Goal: Information Seeking & Learning: Find specific fact

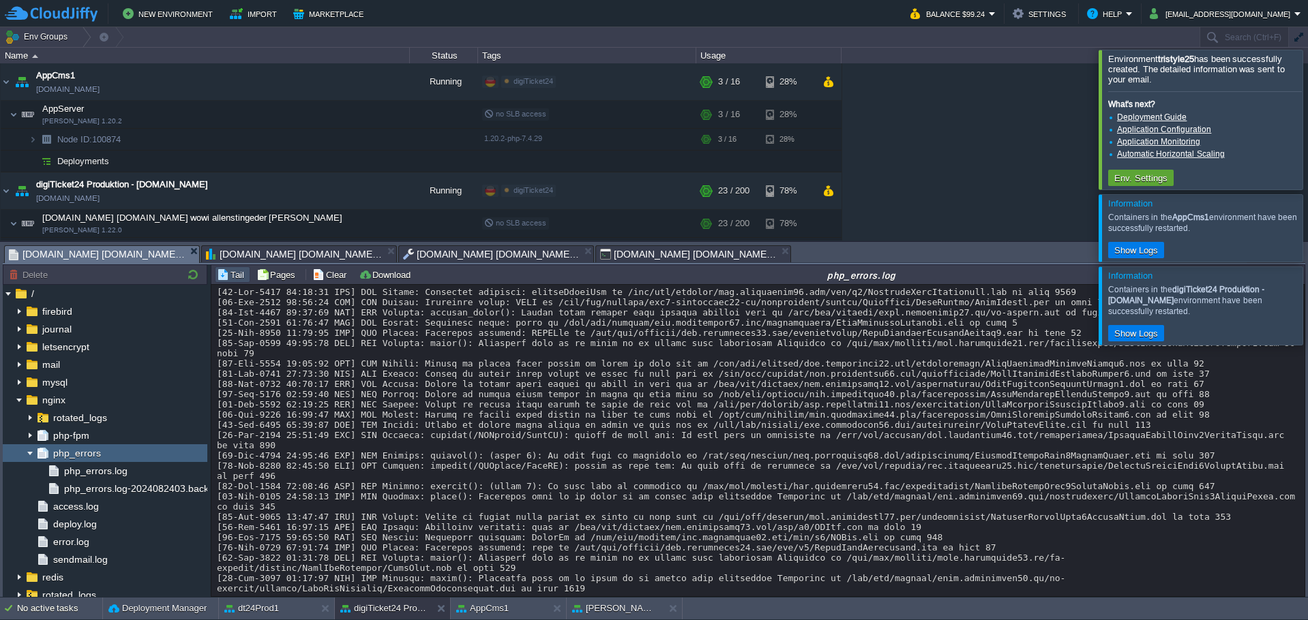
scroll to position [164, 0]
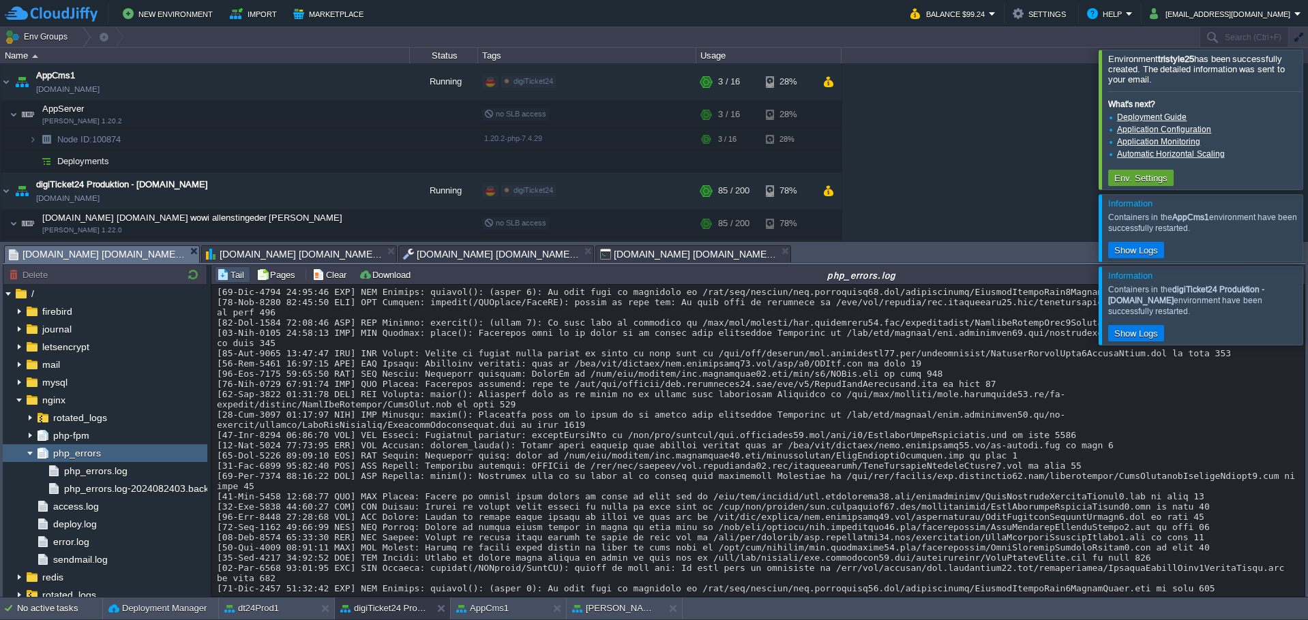
click at [1018, 14] on button "Settings" at bounding box center [1040, 13] width 57 height 16
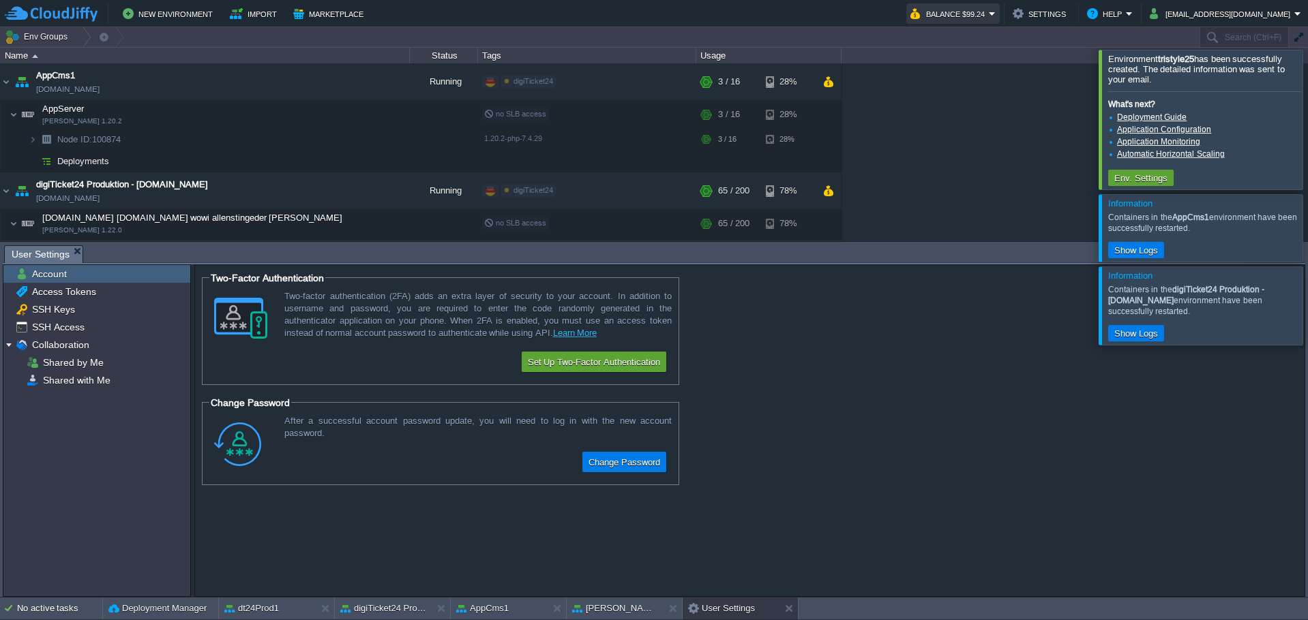
click at [968, 11] on button "Balance $99.24" at bounding box center [949, 13] width 78 height 16
click at [1097, 16] on button "Help" at bounding box center [1106, 13] width 39 height 16
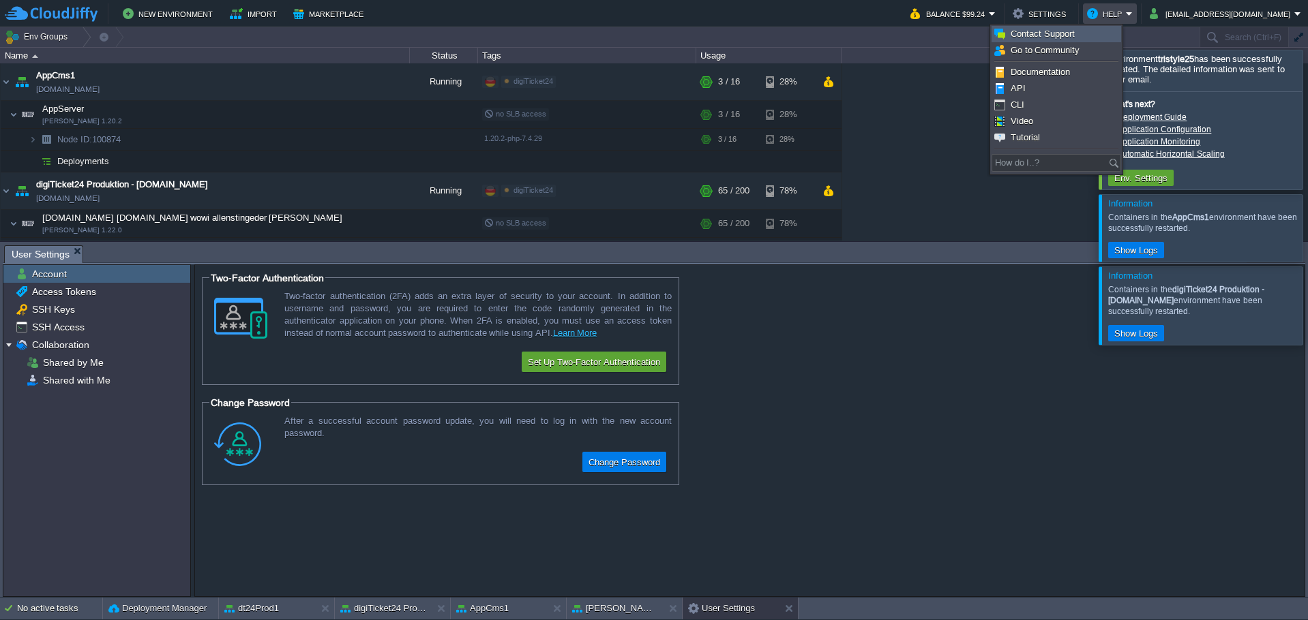
click at [1058, 31] on span "Contact Support" at bounding box center [1042, 34] width 64 height 10
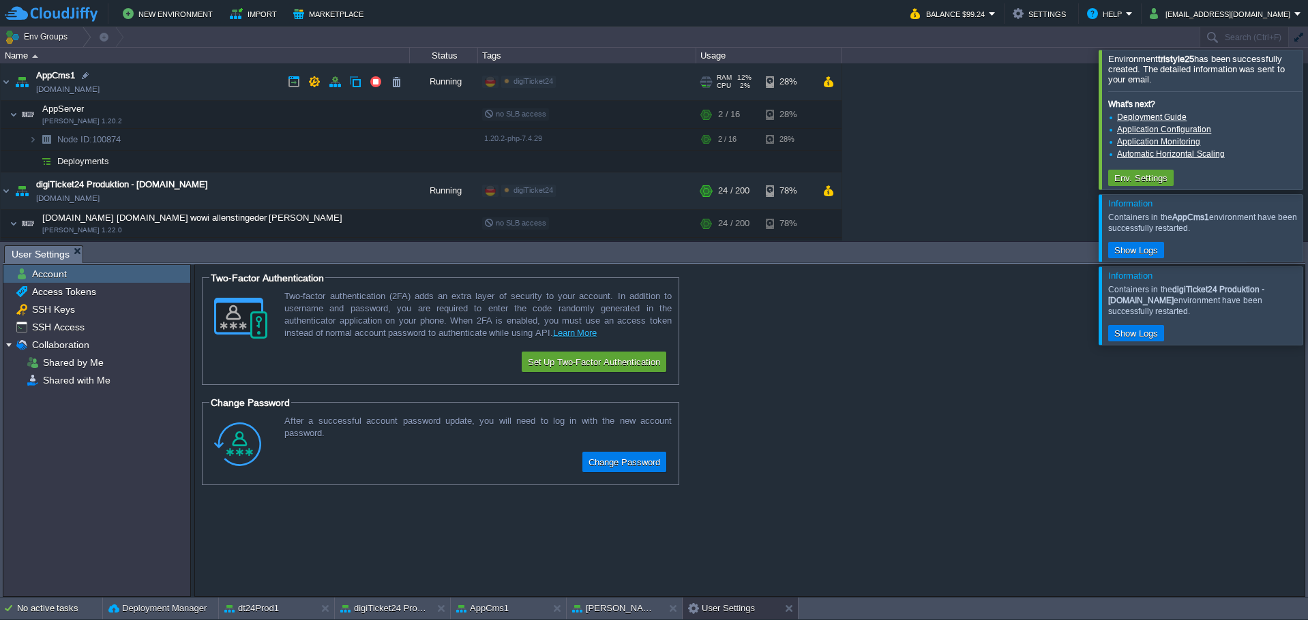
drag, startPoint x: 1159, startPoint y: 60, endPoint x: 519, endPoint y: 74, distance: 639.6
click at [519, 74] on div "Environment tristyle25 has been successfully created. The detailed information …" at bounding box center [654, 312] width 1308 height 571
click at [1247, 33] on input "text" at bounding box center [1147, 37] width 320 height 20
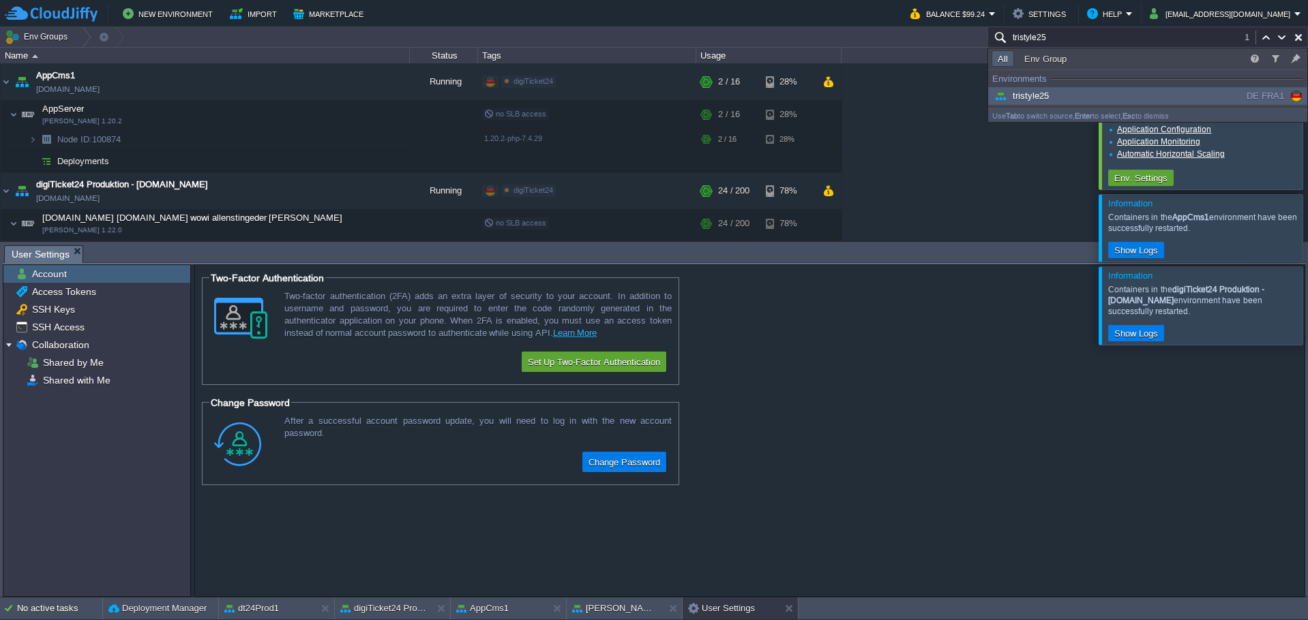
type input "tristyle25"
click at [1031, 96] on span "tristyle25" at bounding box center [1019, 96] width 57 height 10
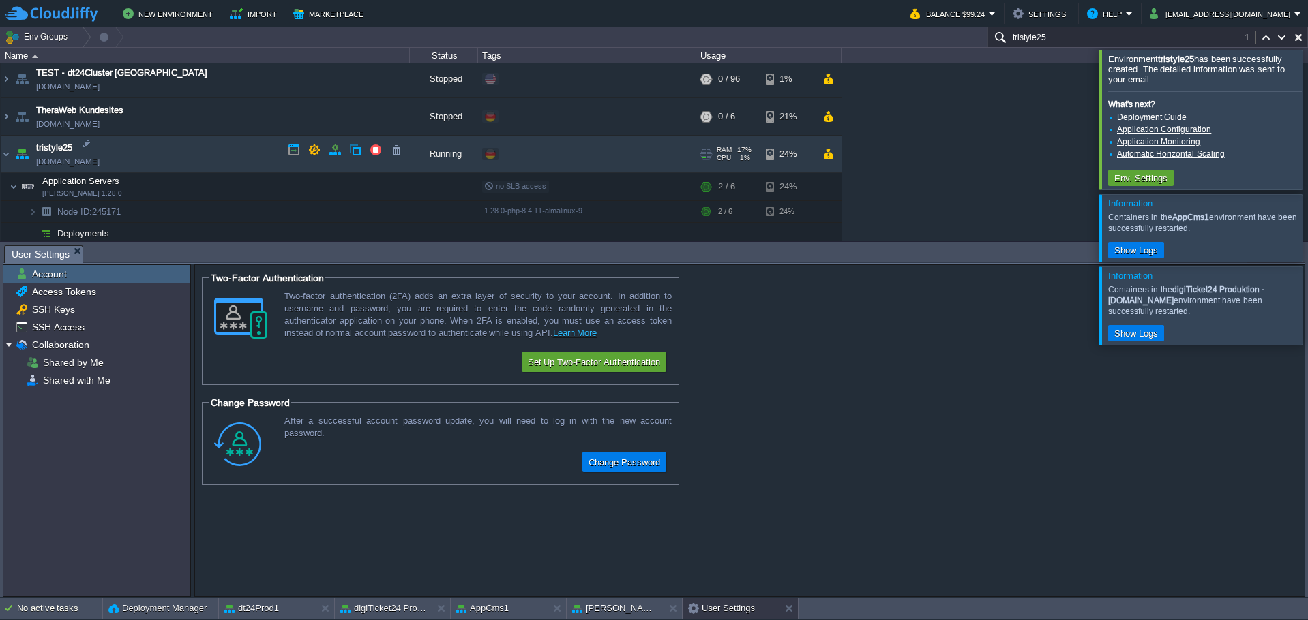
drag, startPoint x: 150, startPoint y: 157, endPoint x: 143, endPoint y: 157, distance: 6.9
click at [143, 157] on td "tristyle25 [DOMAIN_NAME]" at bounding box center [205, 154] width 409 height 37
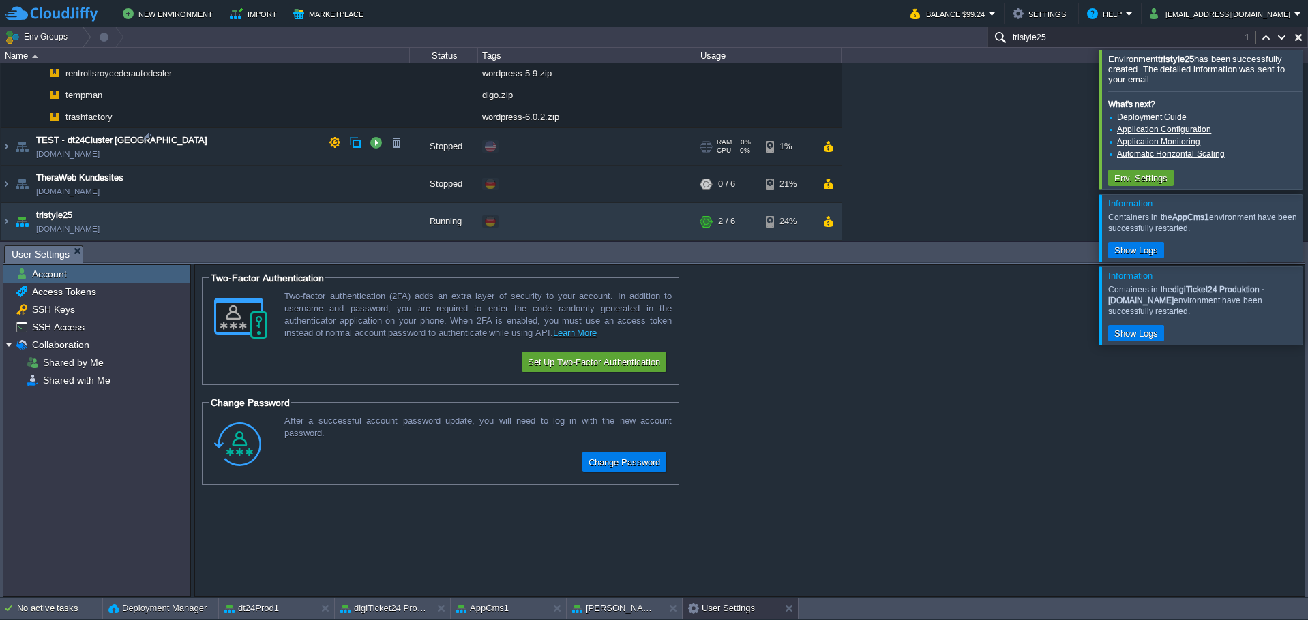
scroll to position [1338, 0]
copy td "[DOMAIN_NAME]"
drag, startPoint x: 1151, startPoint y: 85, endPoint x: 1106, endPoint y: 60, distance: 52.2
click at [1106, 60] on div "Environment tristyle25 has been successfully created. The detailed information …" at bounding box center [1201, 67] width 199 height 33
drag, startPoint x: 1106, startPoint y: 56, endPoint x: 1156, endPoint y: 78, distance: 54.0
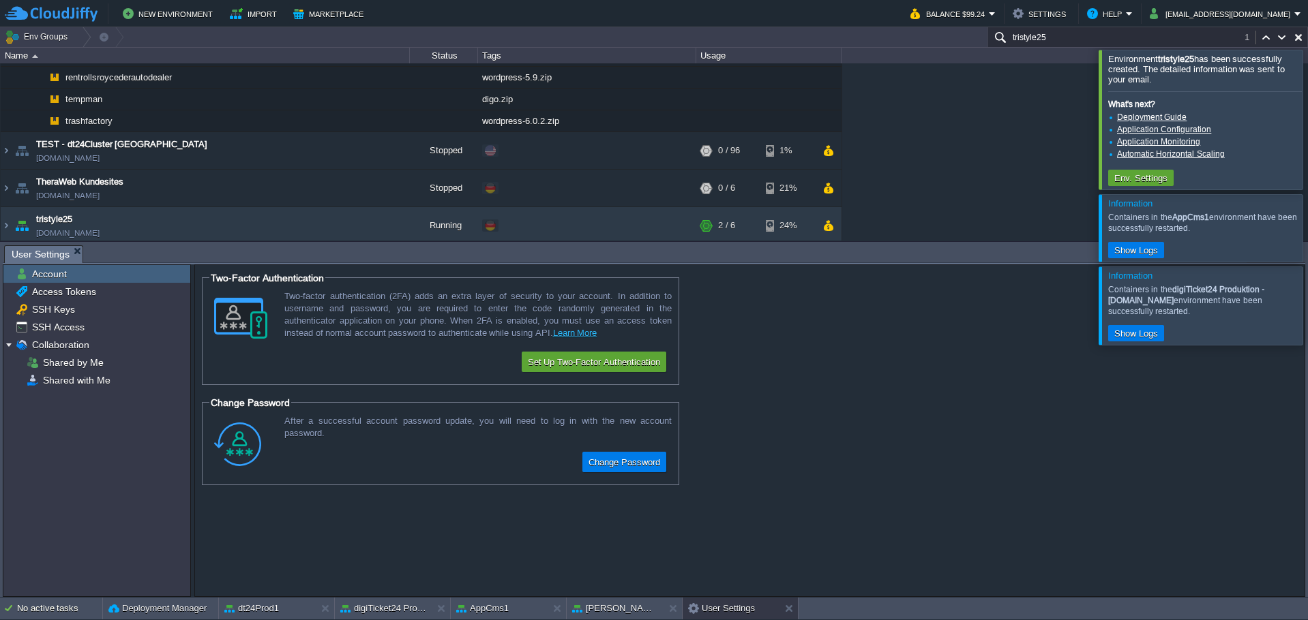
click at [1156, 78] on div "Environment tristyle25 has been successfully created. The detailed information …" at bounding box center [1201, 67] width 199 height 33
